Goal: Book appointment/travel/reservation

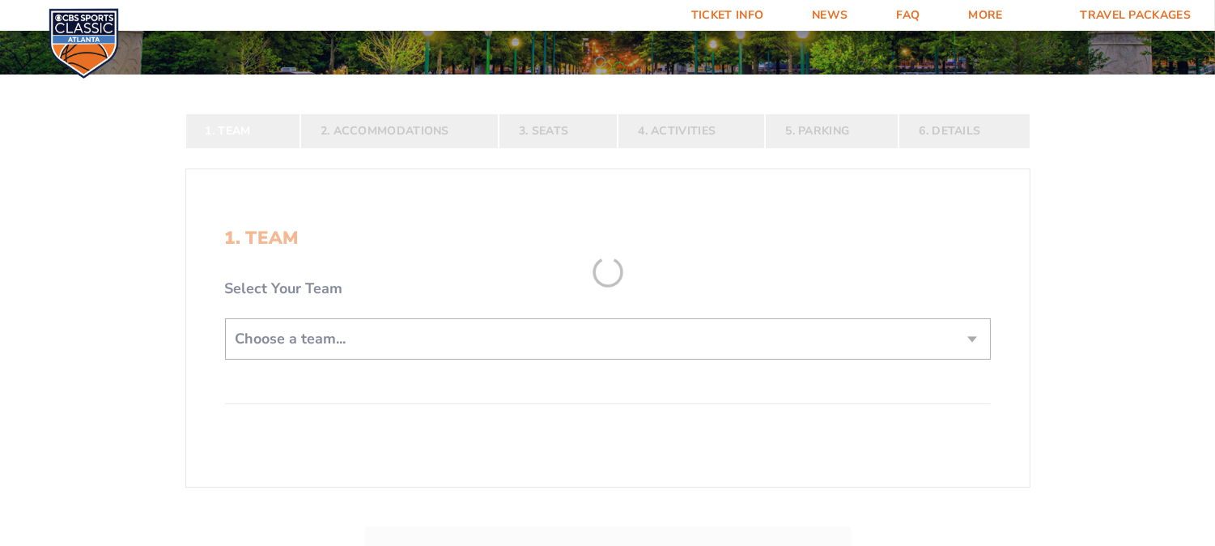
scroll to position [299, 0]
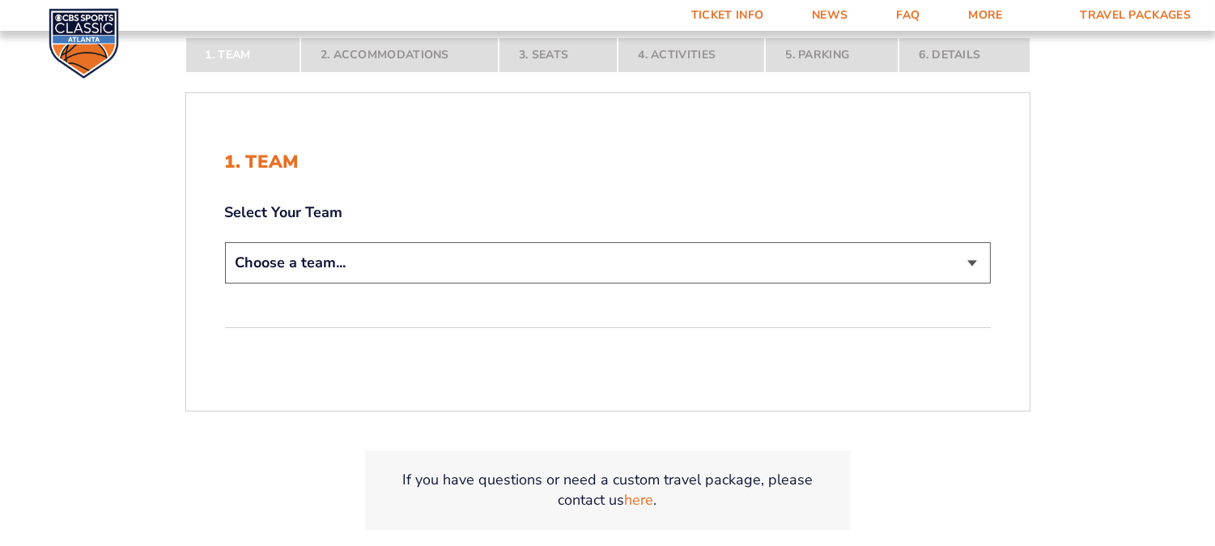
click at [417, 269] on select "Choose a team... [US_STATE] Wildcats [US_STATE] State Buckeyes [US_STATE] Tar H…" at bounding box center [608, 262] width 766 height 41
select select "12956"
click at [225, 242] on select "Choose a team... [US_STATE] Wildcats [US_STATE] State Buckeyes [US_STATE] Tar H…" at bounding box center [608, 262] width 766 height 41
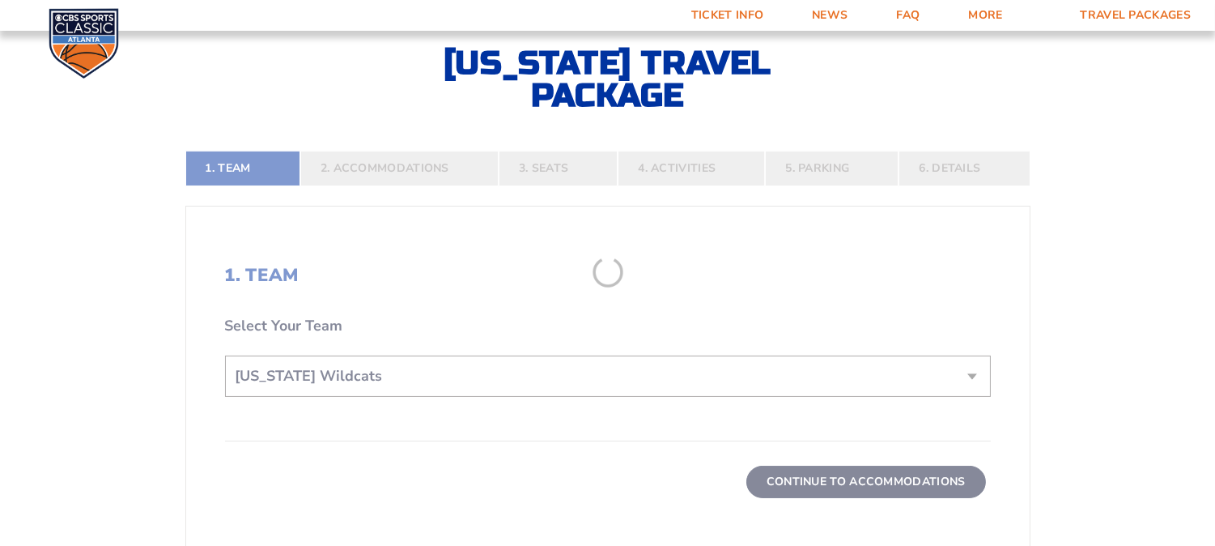
scroll to position [413, 0]
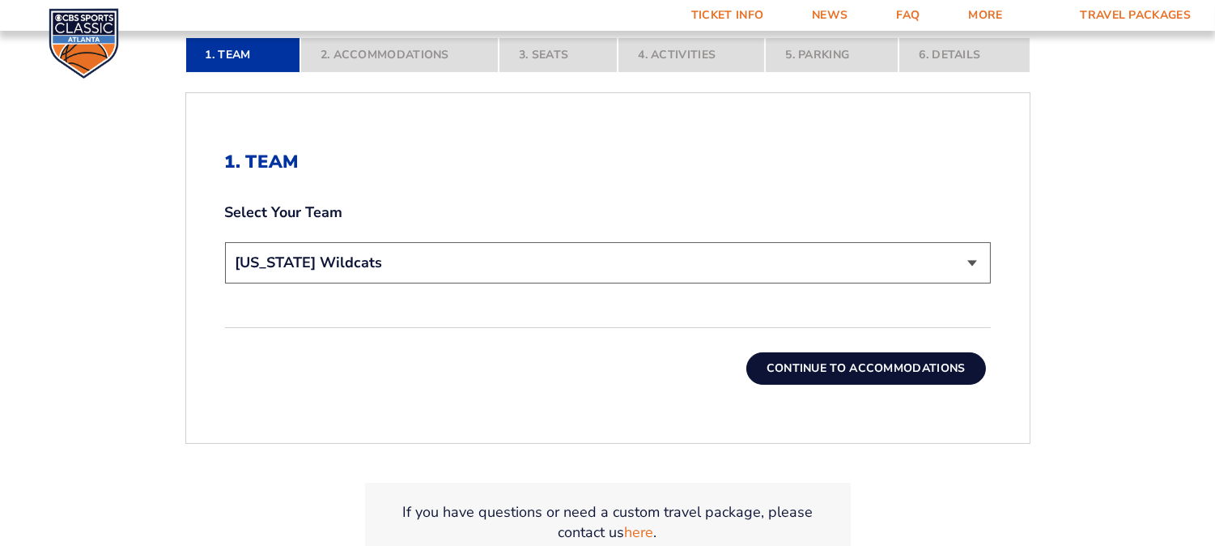
click at [882, 377] on button "Continue To Accommodations" at bounding box center [866, 368] width 240 height 32
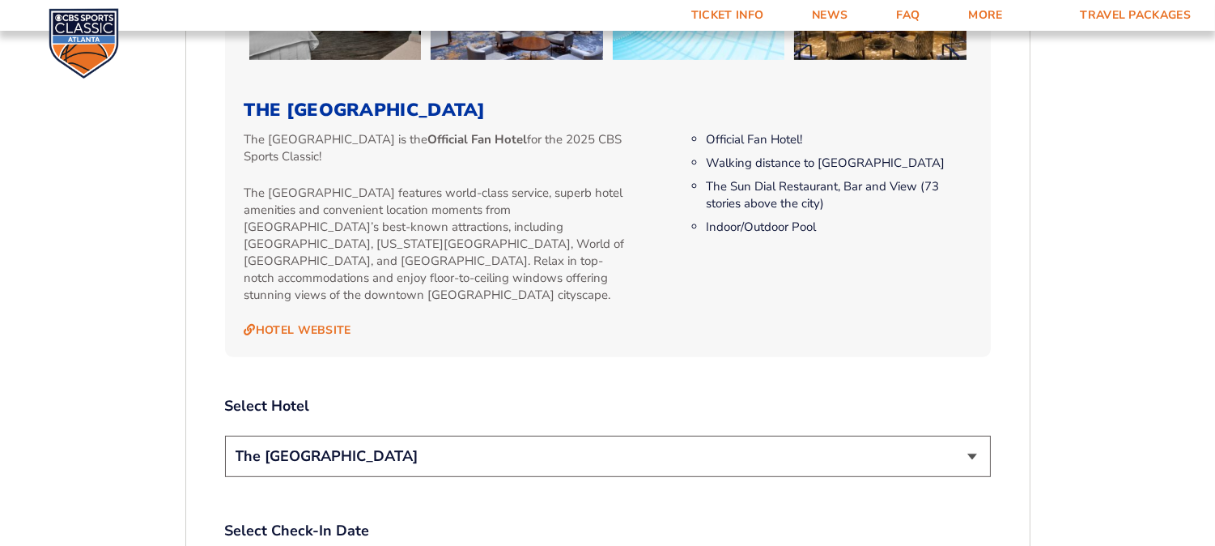
scroll to position [1757, 0]
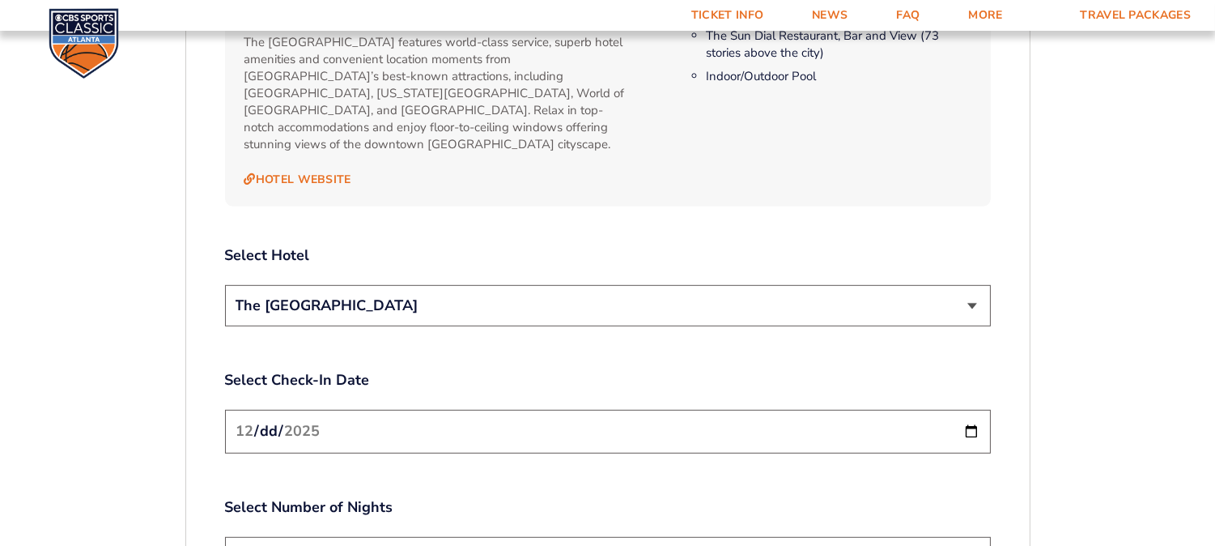
click at [835, 285] on select "The [GEOGRAPHIC_DATA]" at bounding box center [608, 305] width 766 height 41
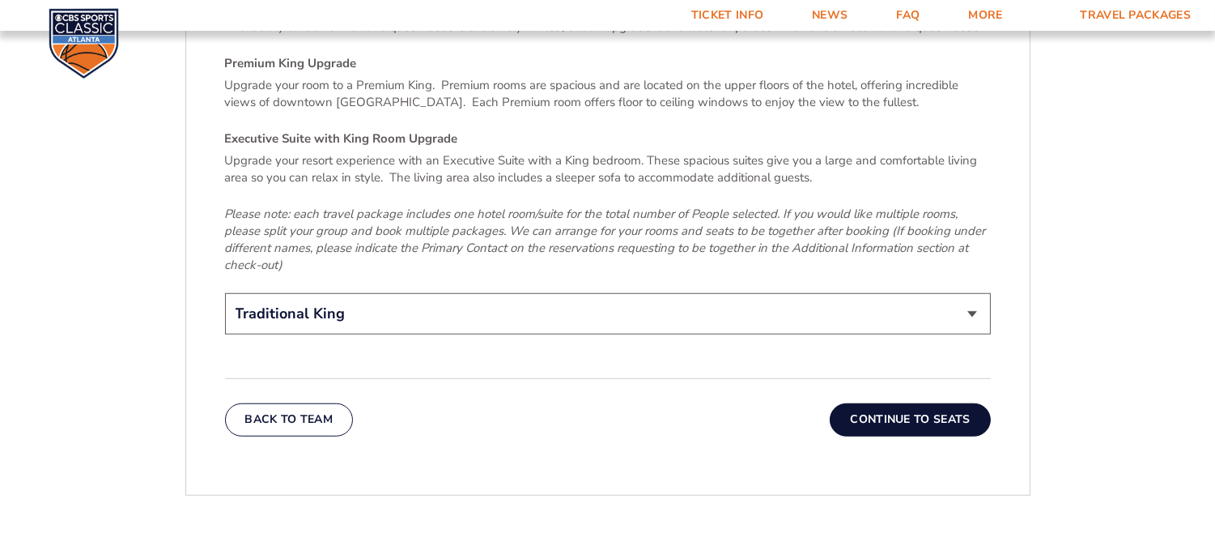
scroll to position [2506, 0]
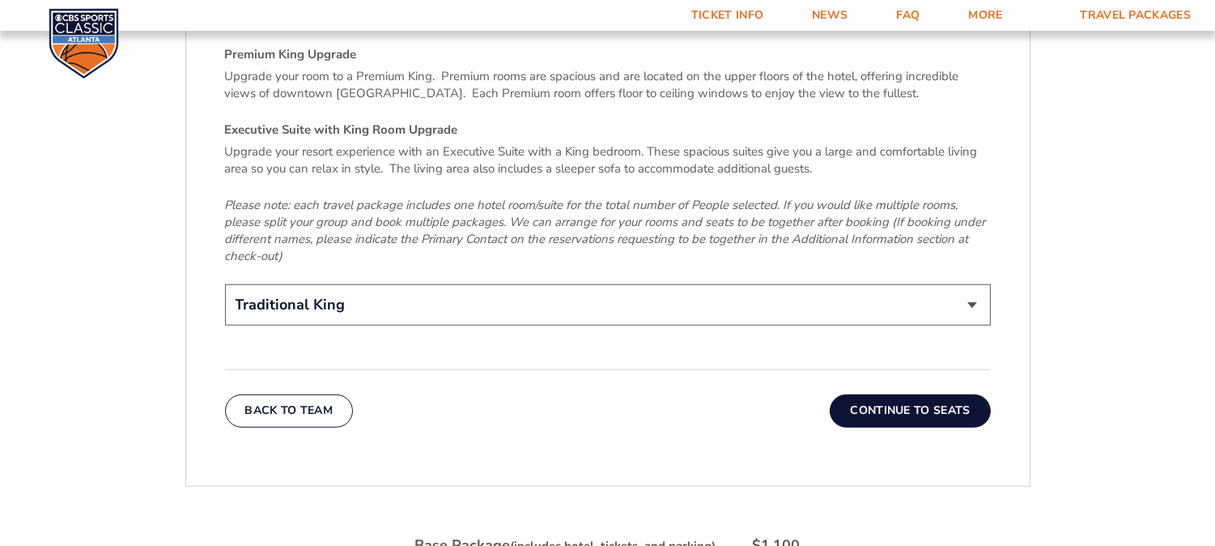
click at [872, 394] on button "Continue To Seats" at bounding box center [910, 410] width 160 height 32
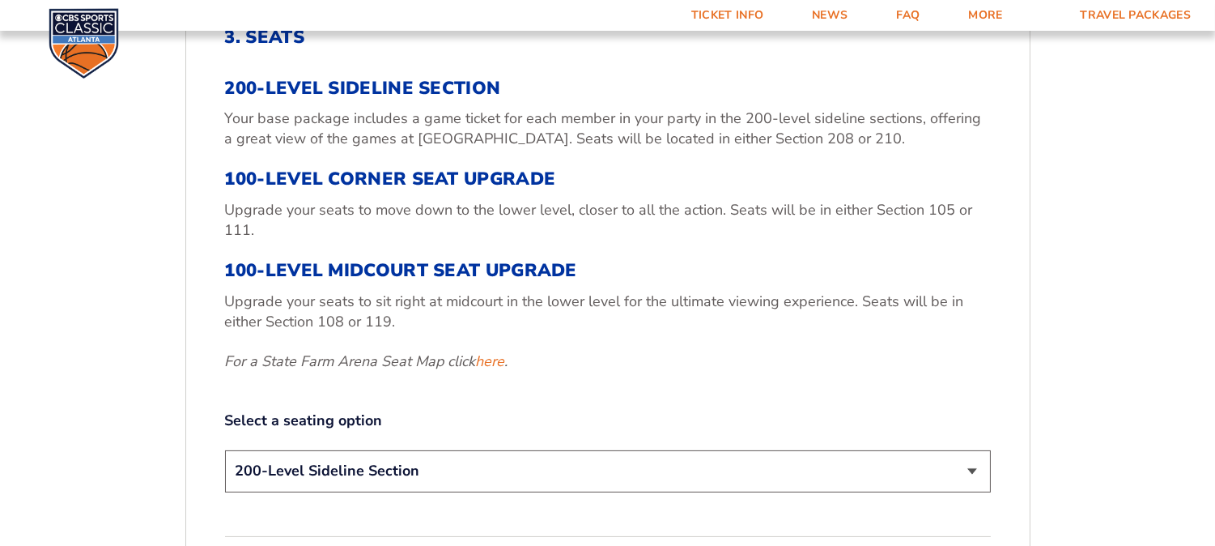
scroll to position [707, 0]
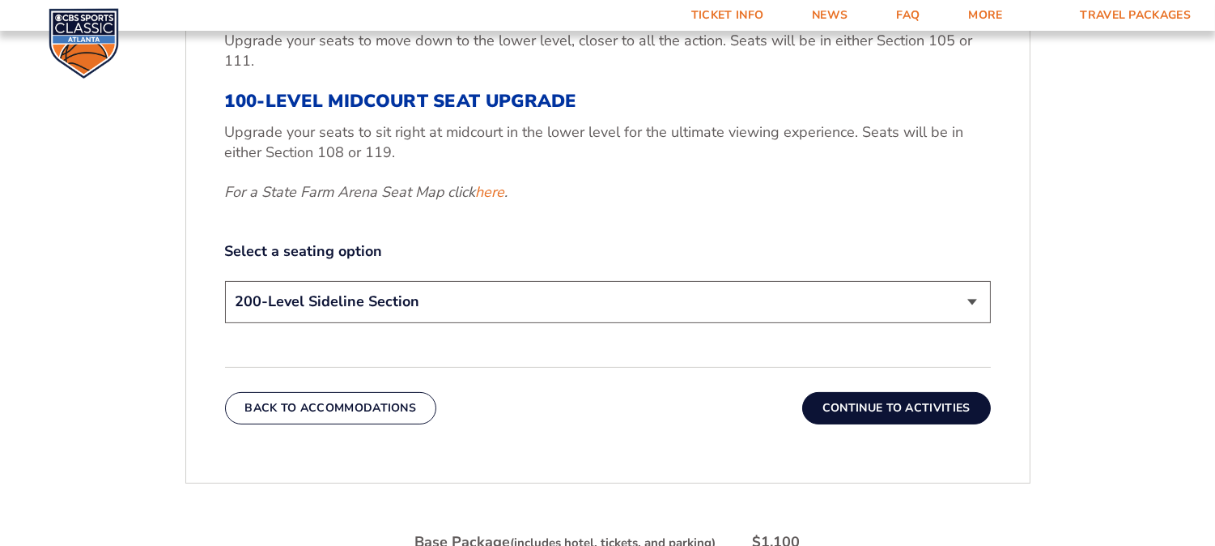
click at [826, 413] on button "Continue To Activities" at bounding box center [896, 408] width 189 height 32
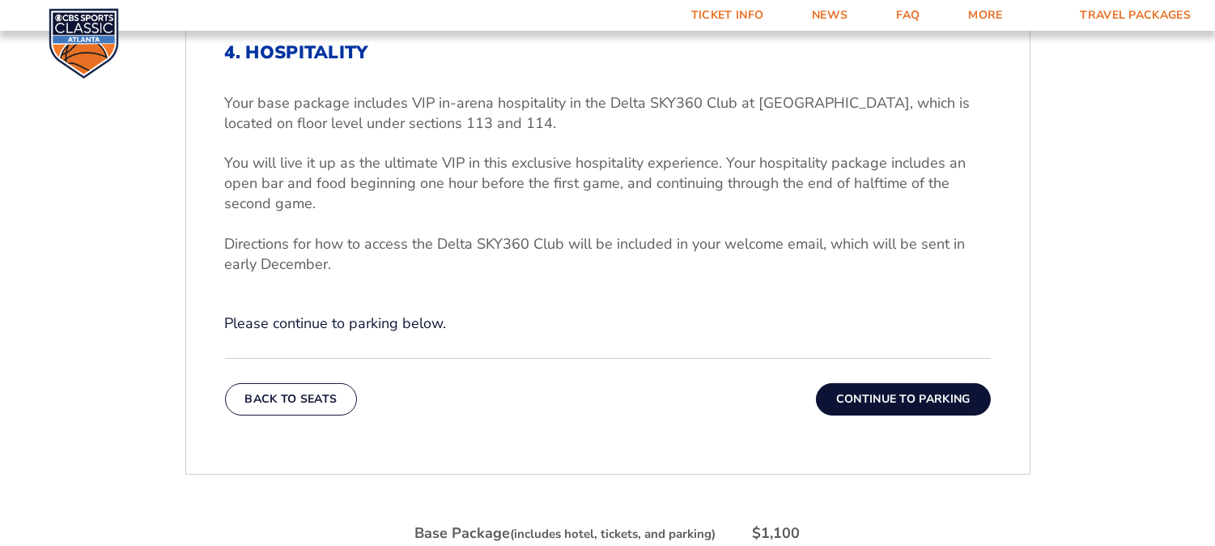
scroll to position [559, 0]
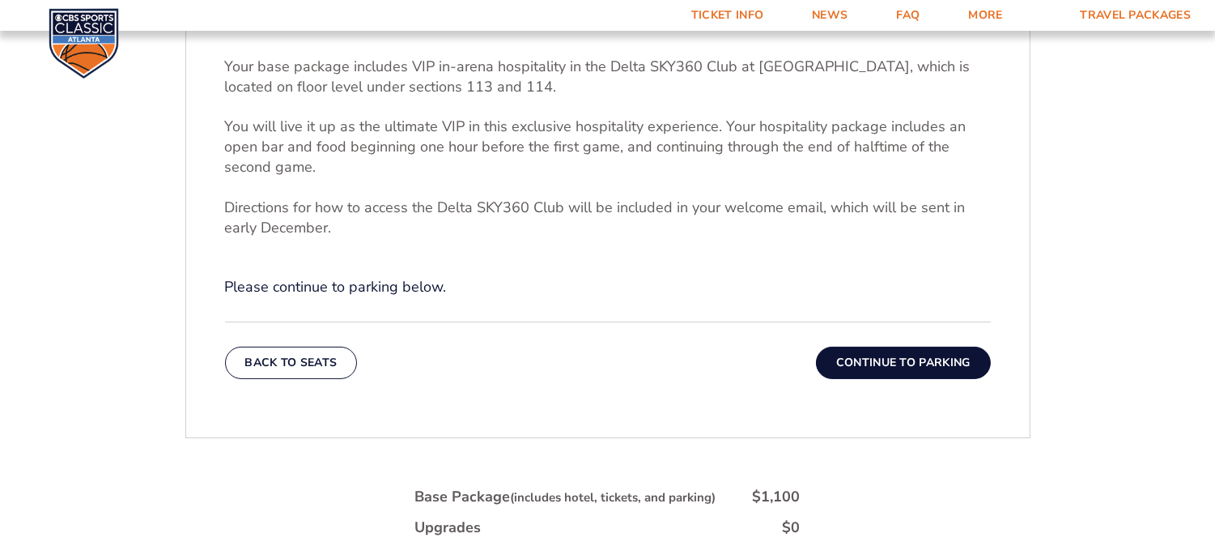
click at [854, 369] on button "Continue To Parking" at bounding box center [903, 362] width 175 height 32
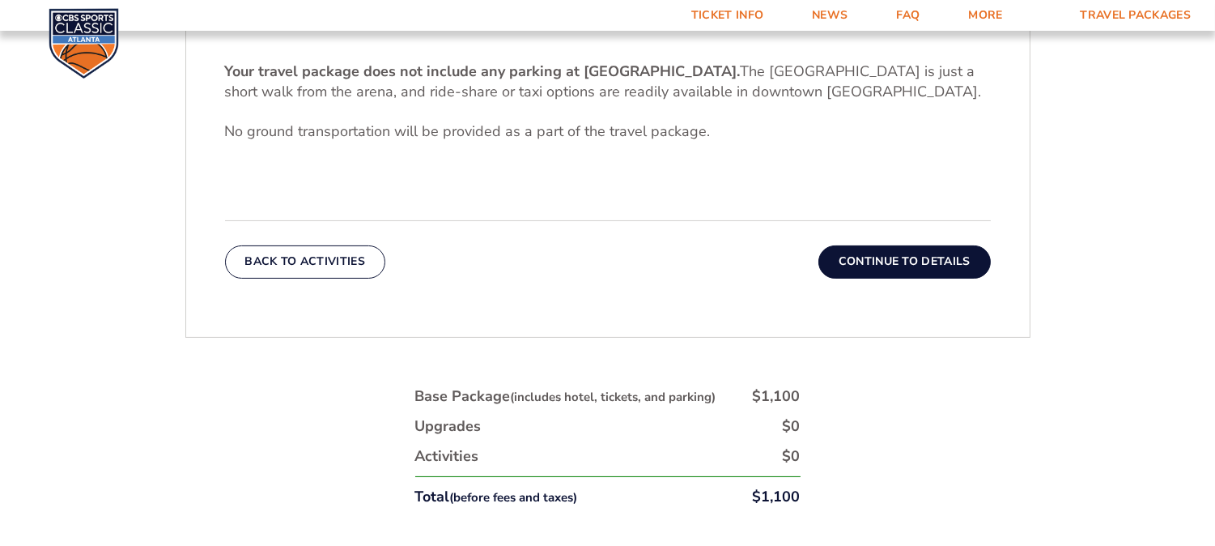
scroll to position [556, 0]
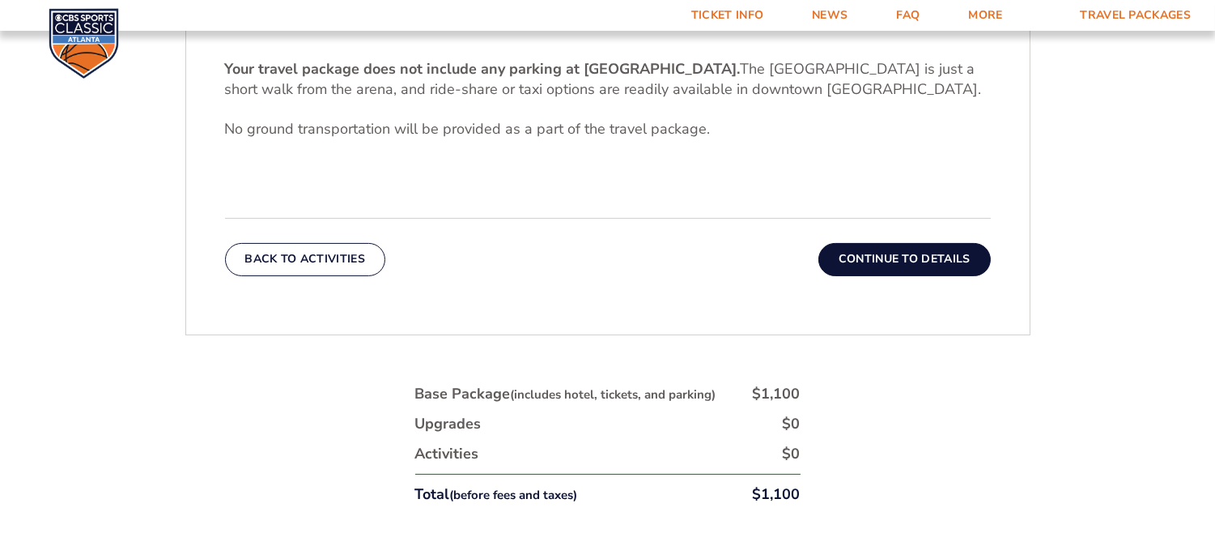
click at [858, 272] on button "Continue To Details" at bounding box center [904, 259] width 172 height 32
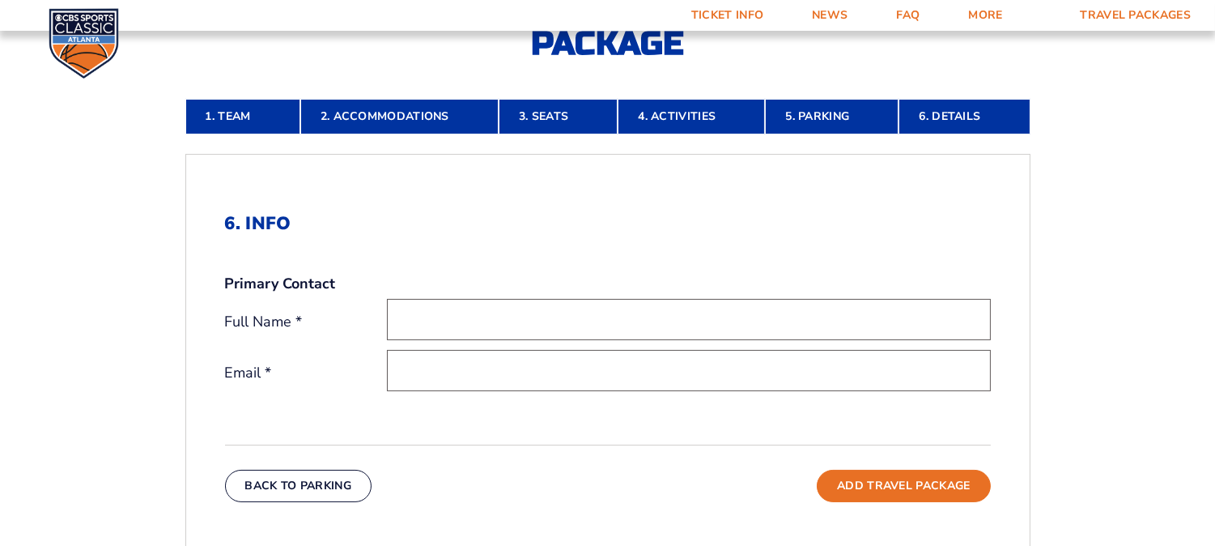
scroll to position [407, 0]
